Goal: Task Accomplishment & Management: Use online tool/utility

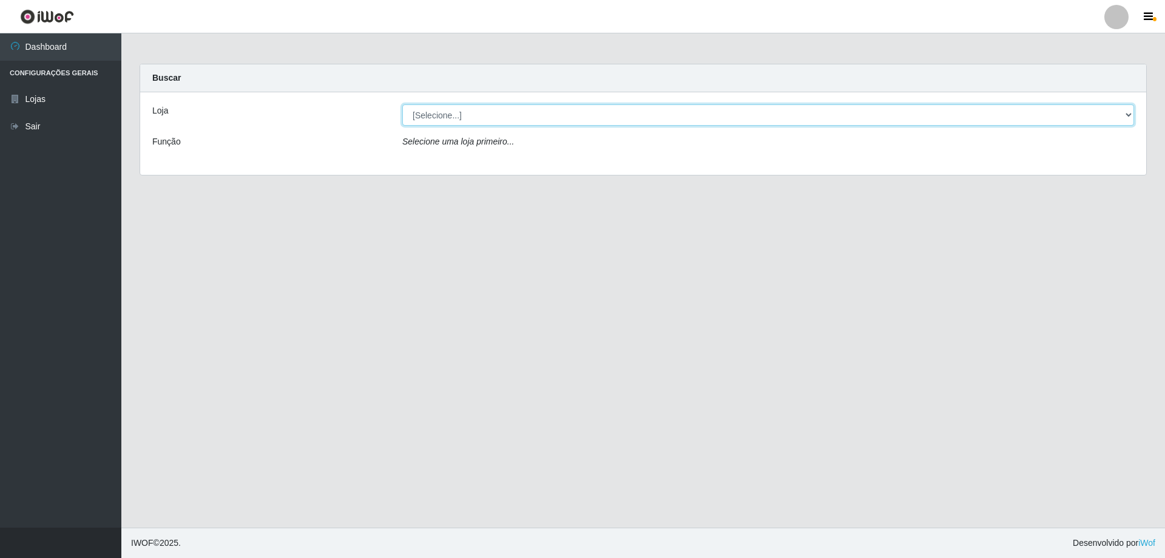
click at [476, 107] on select "[Selecione...] SuperShow Bis - Avenida 6 SuperShow [GEOGRAPHIC_DATA]" at bounding box center [768, 114] width 732 height 21
select select "60"
click at [402, 104] on select "[Selecione...] SuperShow Bis - Avenida 6 SuperShow [GEOGRAPHIC_DATA]" at bounding box center [768, 114] width 732 height 21
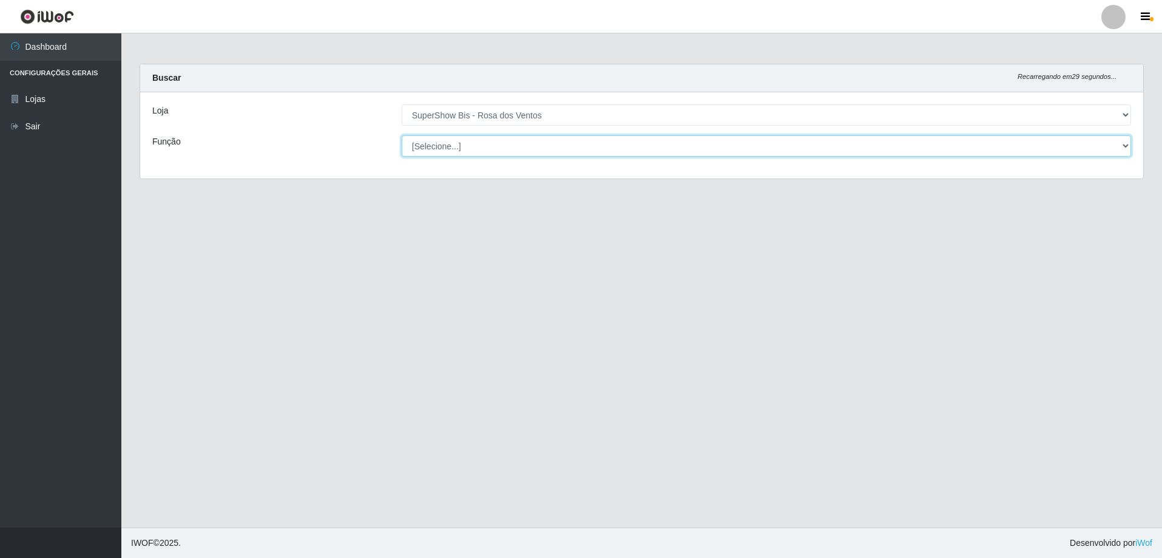
click at [524, 152] on select "[Selecione...] ASG ASG + ASG ++ Auxiliar de Cozinha Balconista de Açougue Balco…" at bounding box center [766, 145] width 729 height 21
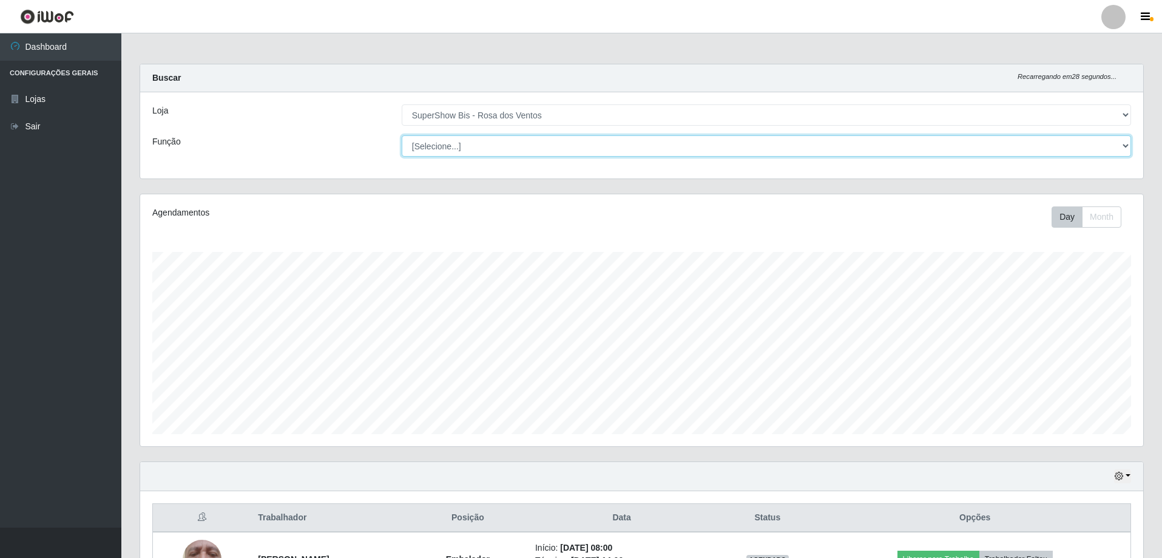
scroll to position [252, 1003]
select select "1"
click at [402, 135] on select "[Selecione...] ASG ASG + ASG ++ Auxiliar de Cozinha Balconista de Açougue Balco…" at bounding box center [766, 145] width 729 height 21
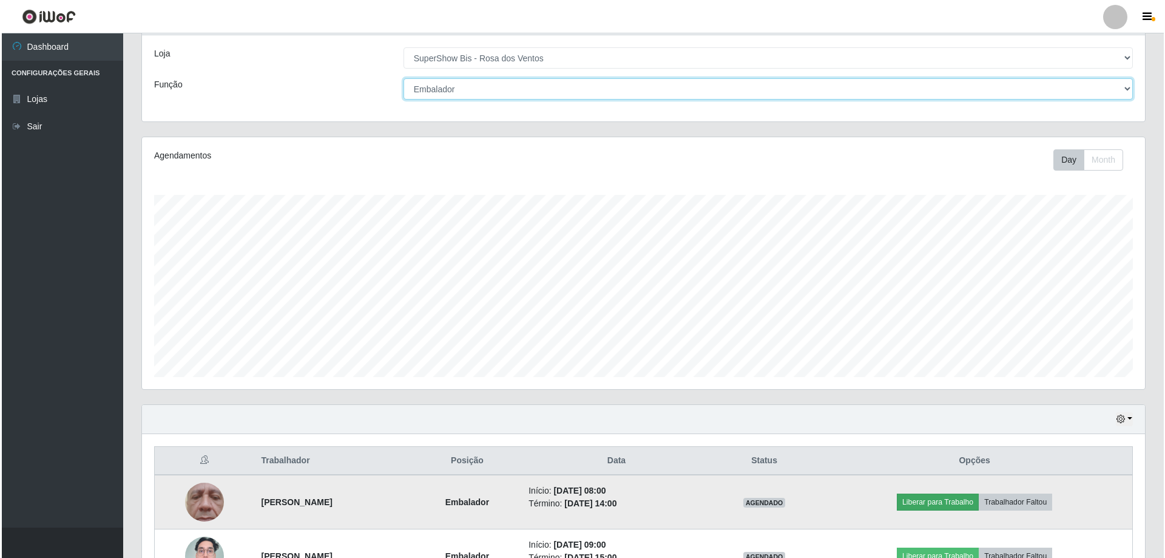
scroll to position [140, 0]
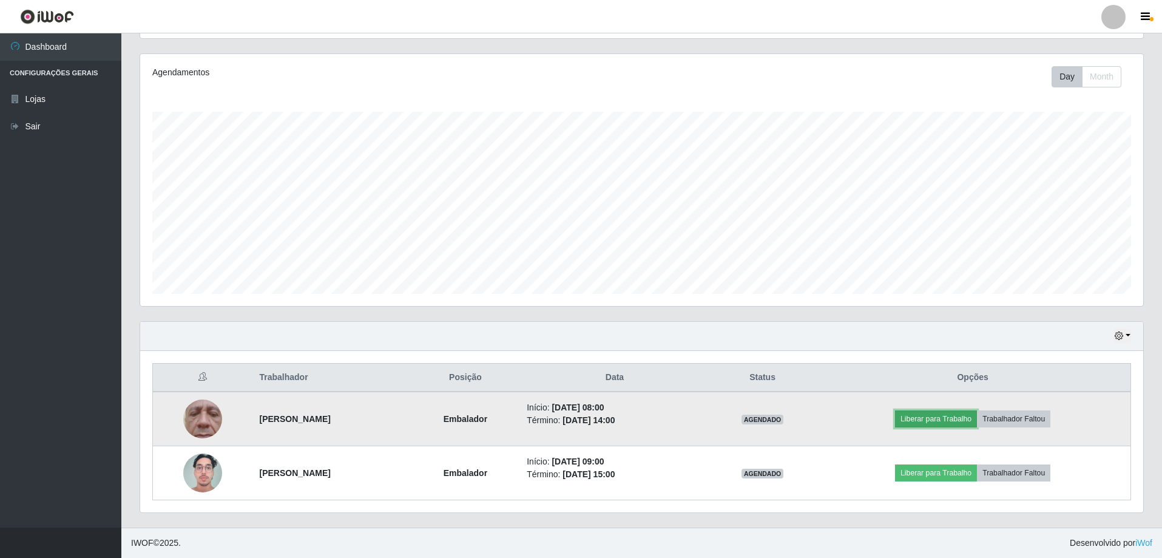
click at [977, 419] on button "Liberar para Trabalho" at bounding box center [936, 418] width 82 height 17
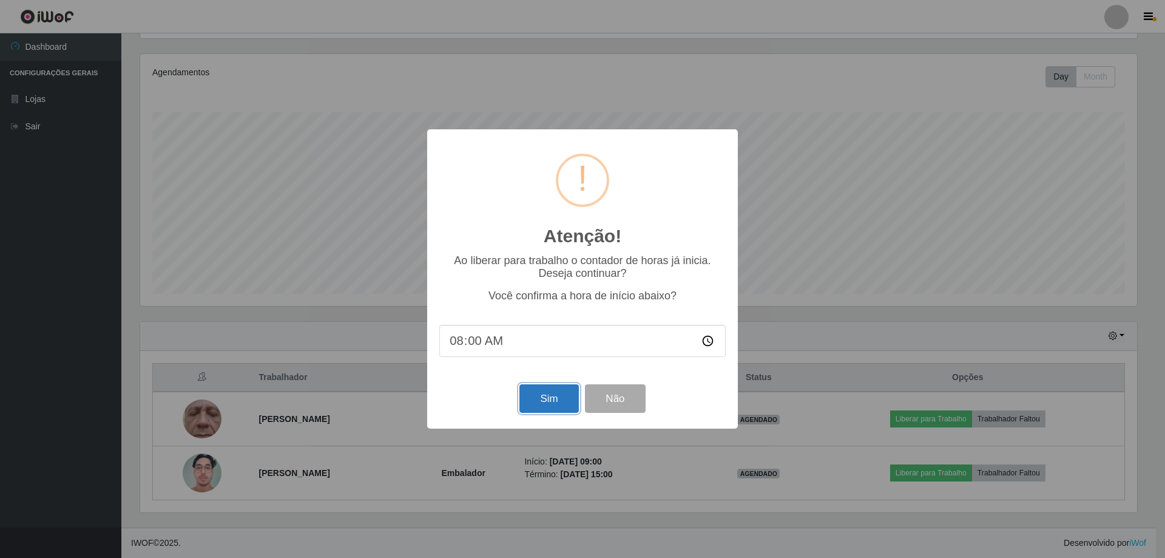
click at [536, 400] on button "Sim" at bounding box center [548, 398] width 59 height 29
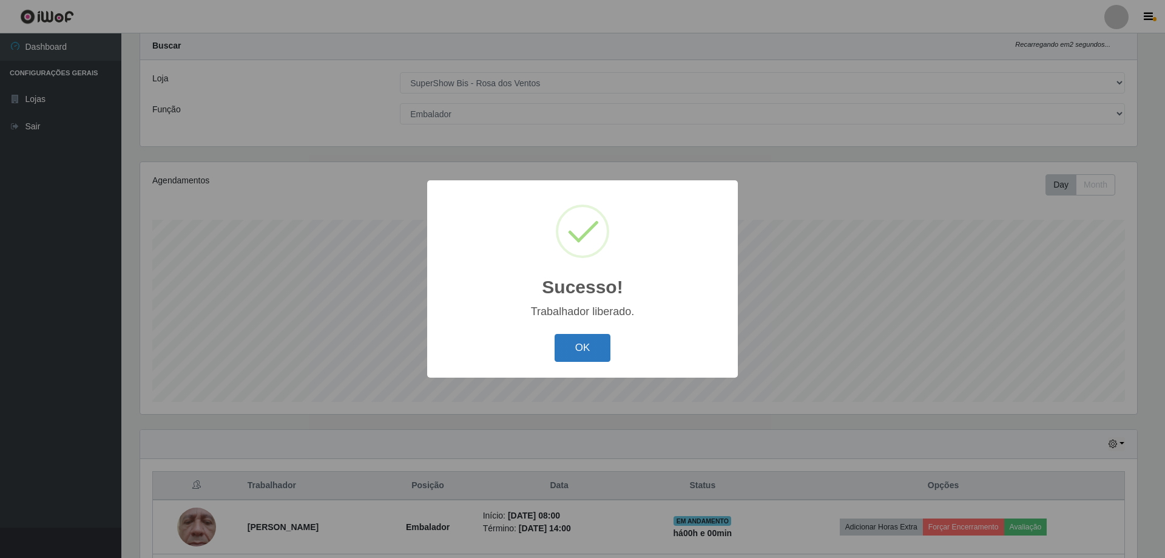
click at [593, 336] on button "OK" at bounding box center [583, 348] width 56 height 29
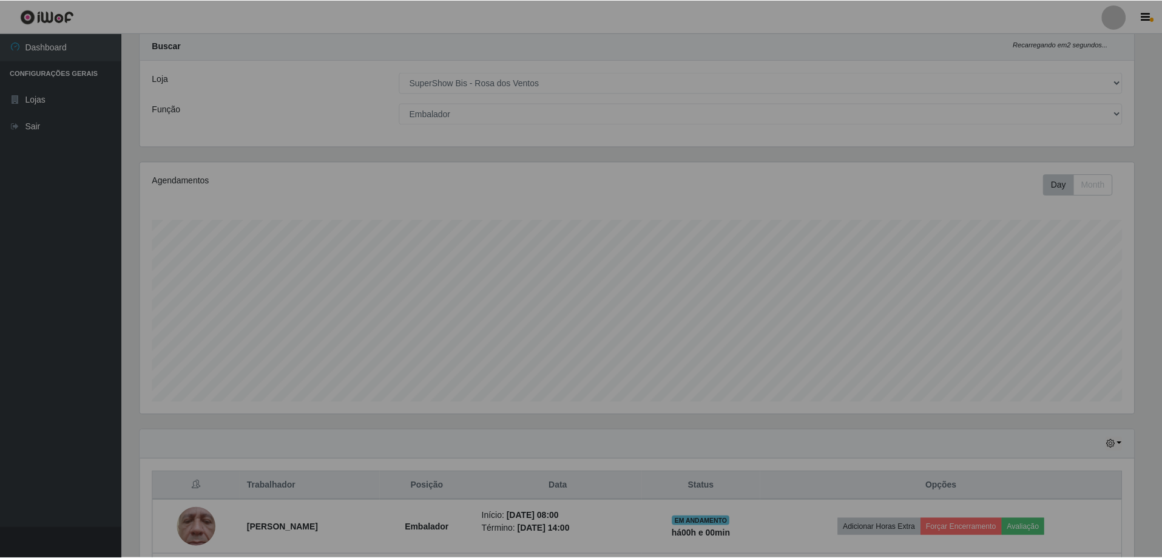
scroll to position [252, 1003]
